Goal: Communication & Community: Answer question/provide support

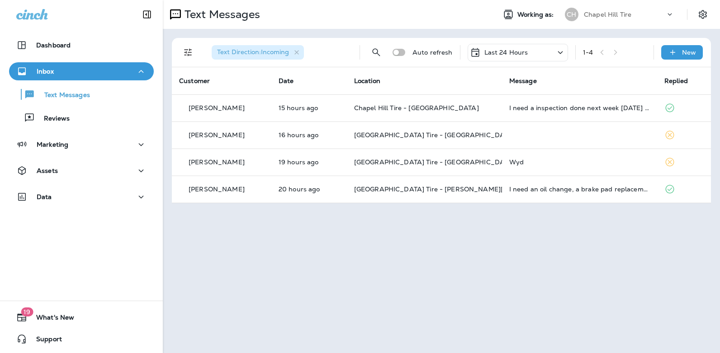
click at [562, 52] on icon at bounding box center [560, 52] width 11 height 11
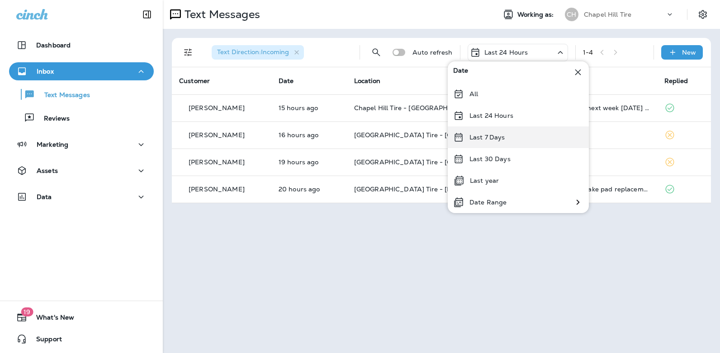
click at [503, 137] on p "Last 7 Days" at bounding box center [487, 137] width 36 height 7
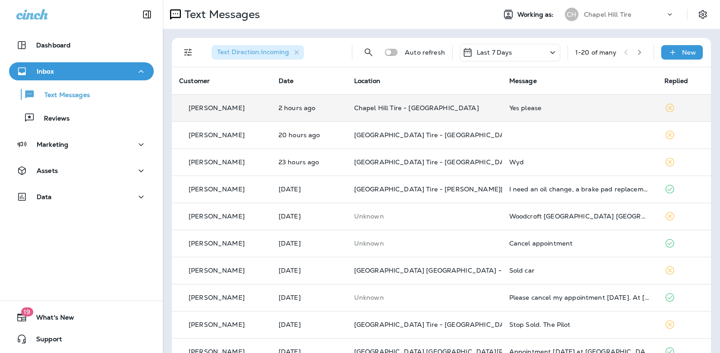
click at [519, 108] on div "Yes please" at bounding box center [579, 107] width 141 height 7
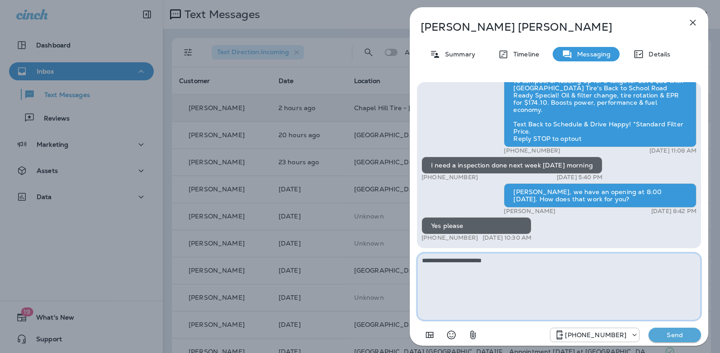
type textarea "**********"
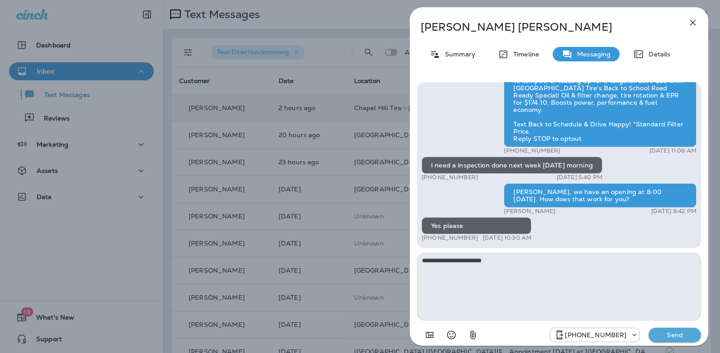
click at [674, 335] on p "Send" at bounding box center [674, 335] width 38 height 8
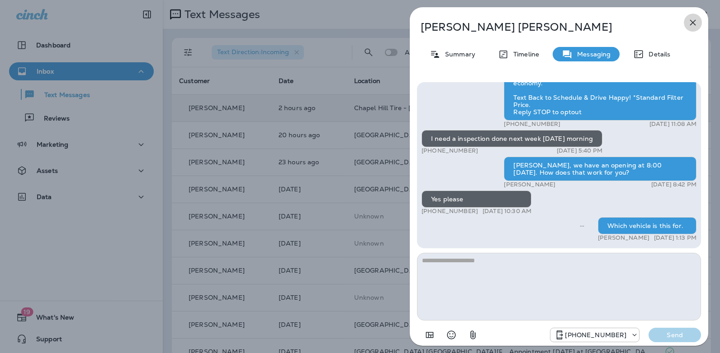
click at [688, 25] on icon "button" at bounding box center [692, 22] width 11 height 11
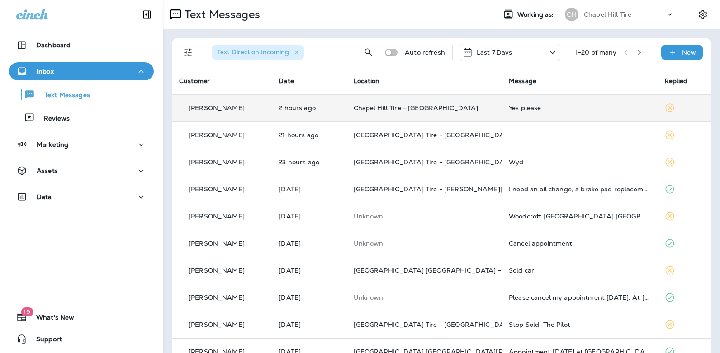
click at [550, 53] on icon at bounding box center [552, 52] width 5 height 3
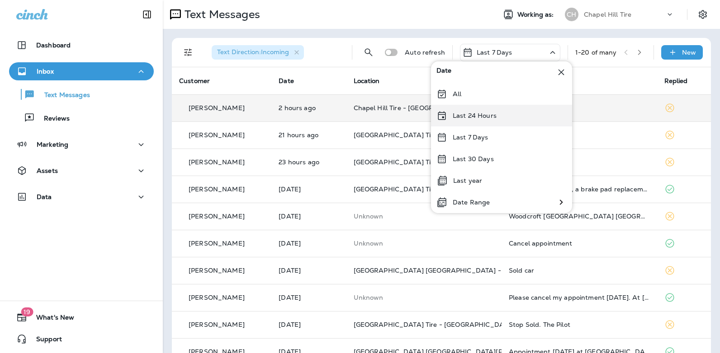
click at [502, 114] on div "Last 24 Hours" at bounding box center [501, 116] width 141 height 22
